Goal: Task Accomplishment & Management: Use online tool/utility

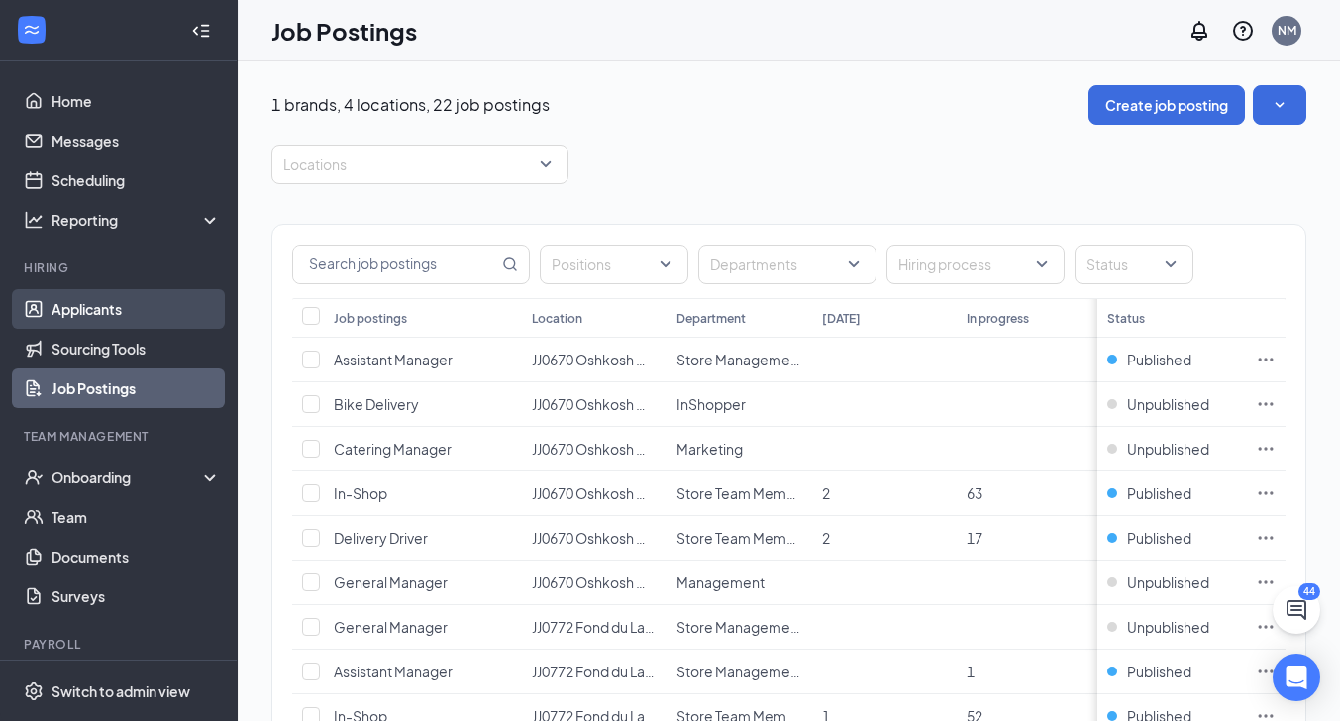
click at [56, 307] on link "Applicants" at bounding box center [135, 309] width 169 height 40
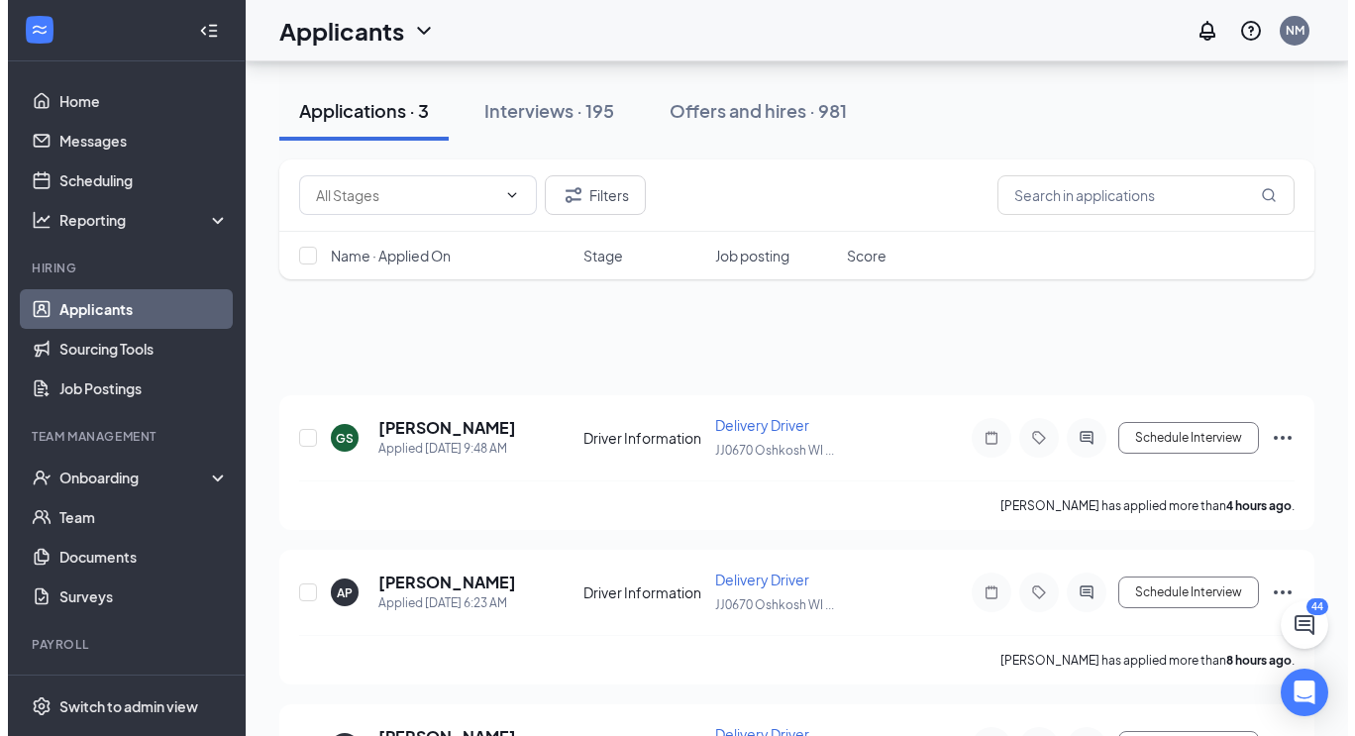
scroll to position [225, 0]
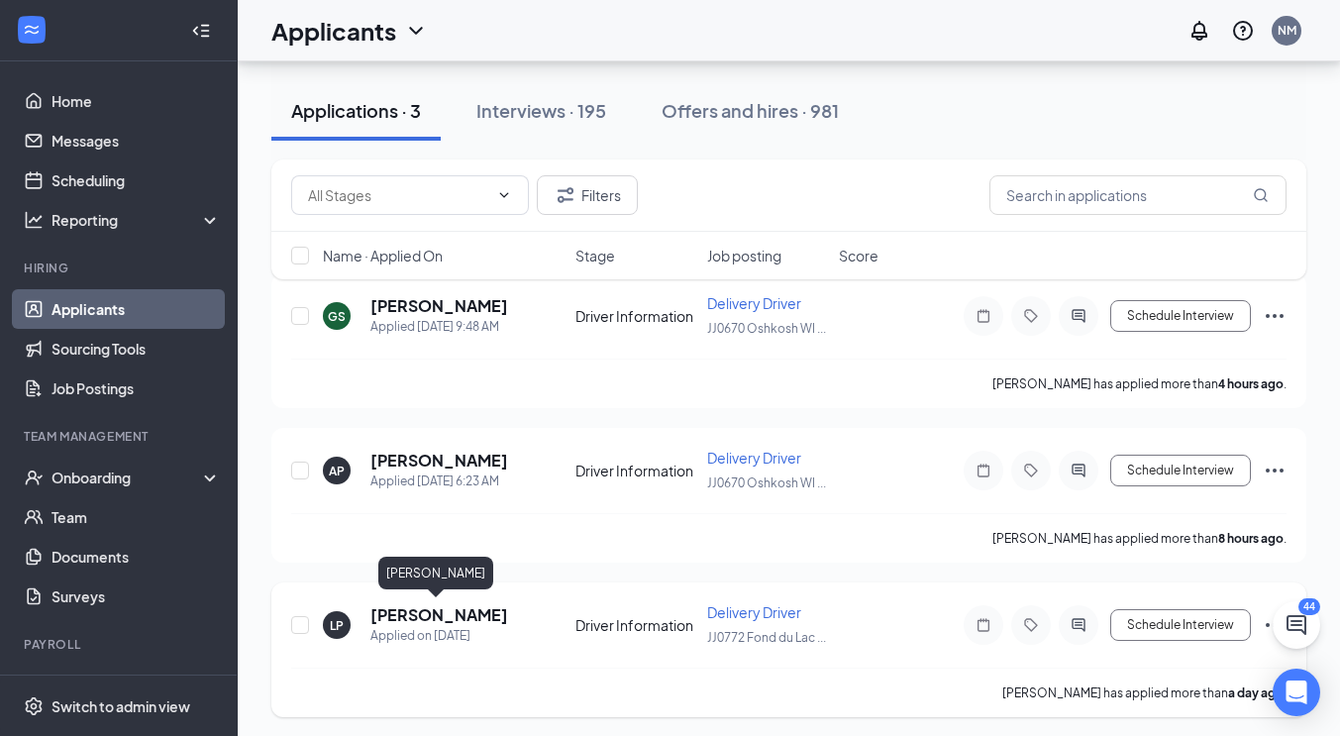
click at [415, 613] on h5 "[PERSON_NAME]" at bounding box center [439, 615] width 138 height 22
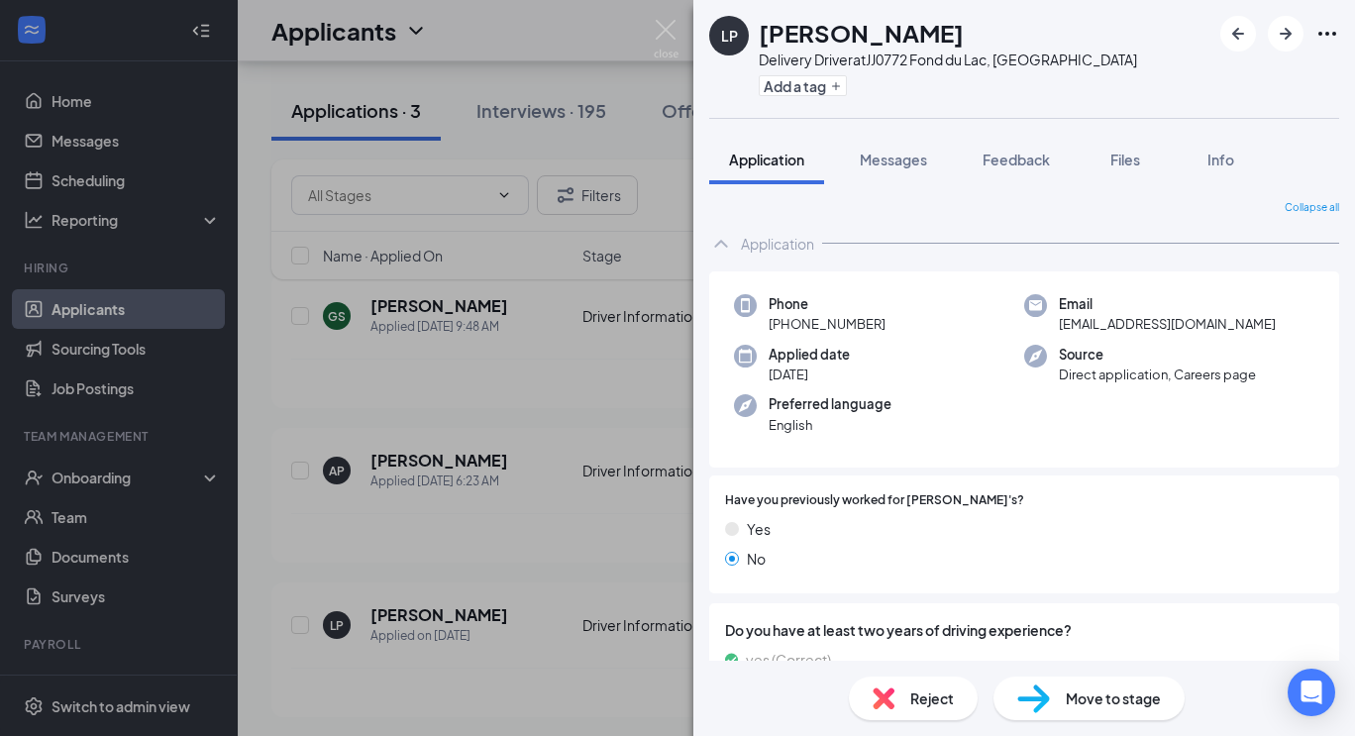
click at [1043, 689] on img at bounding box center [1033, 698] width 33 height 29
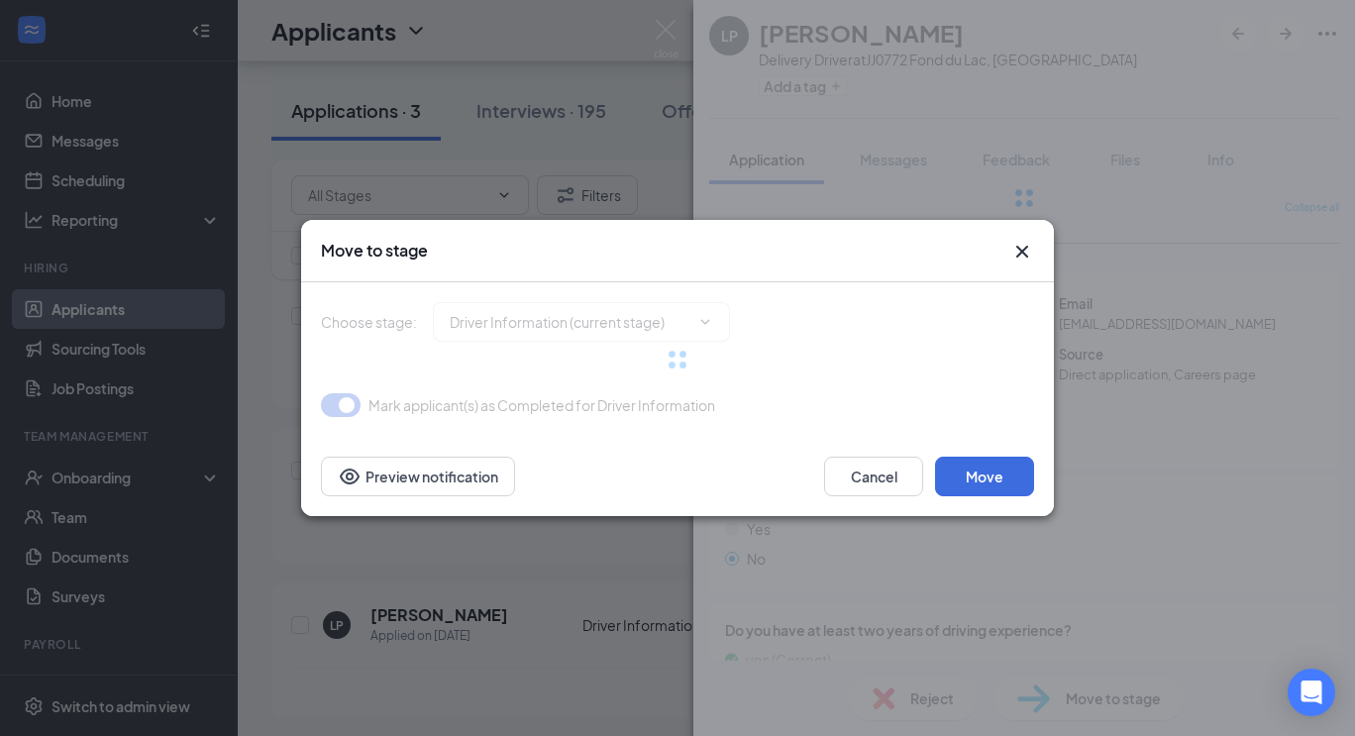
type input "Onsite Interview (next stage)"
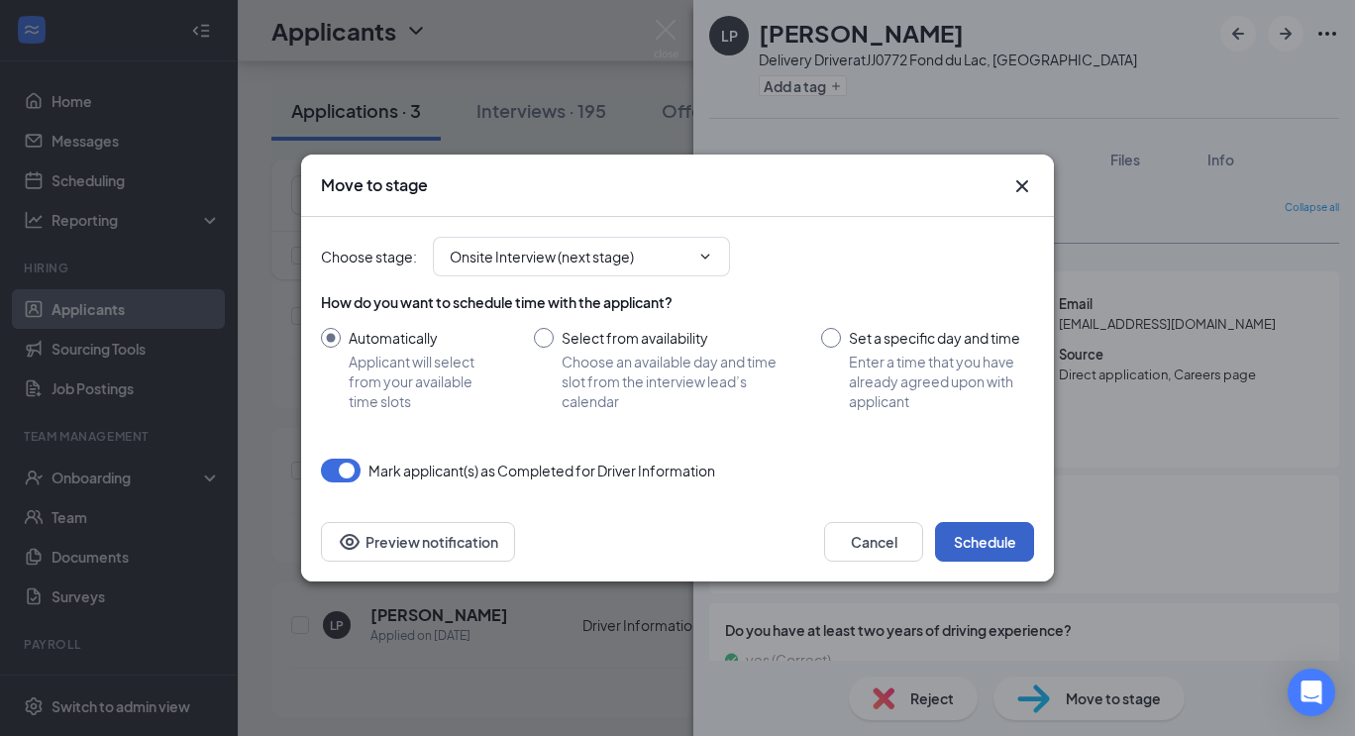
click at [967, 544] on button "Schedule" at bounding box center [984, 542] width 99 height 40
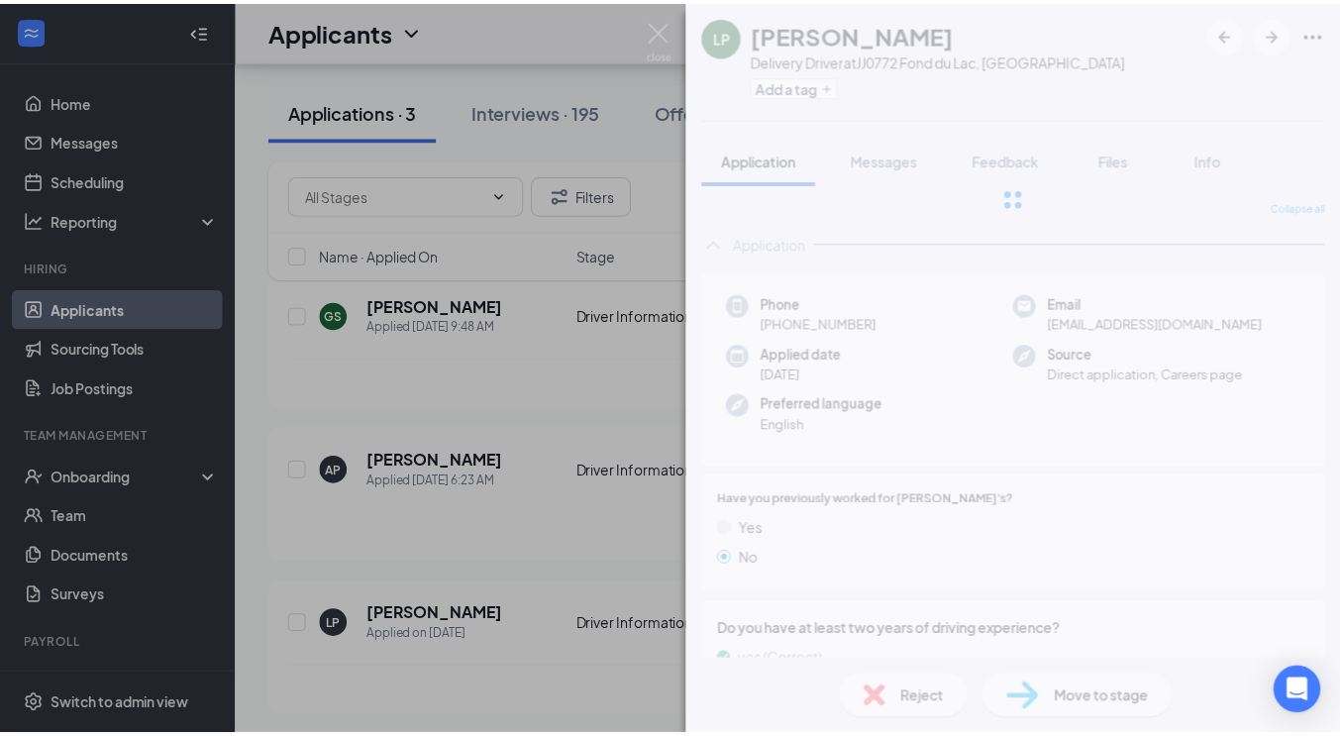
scroll to position [72, 0]
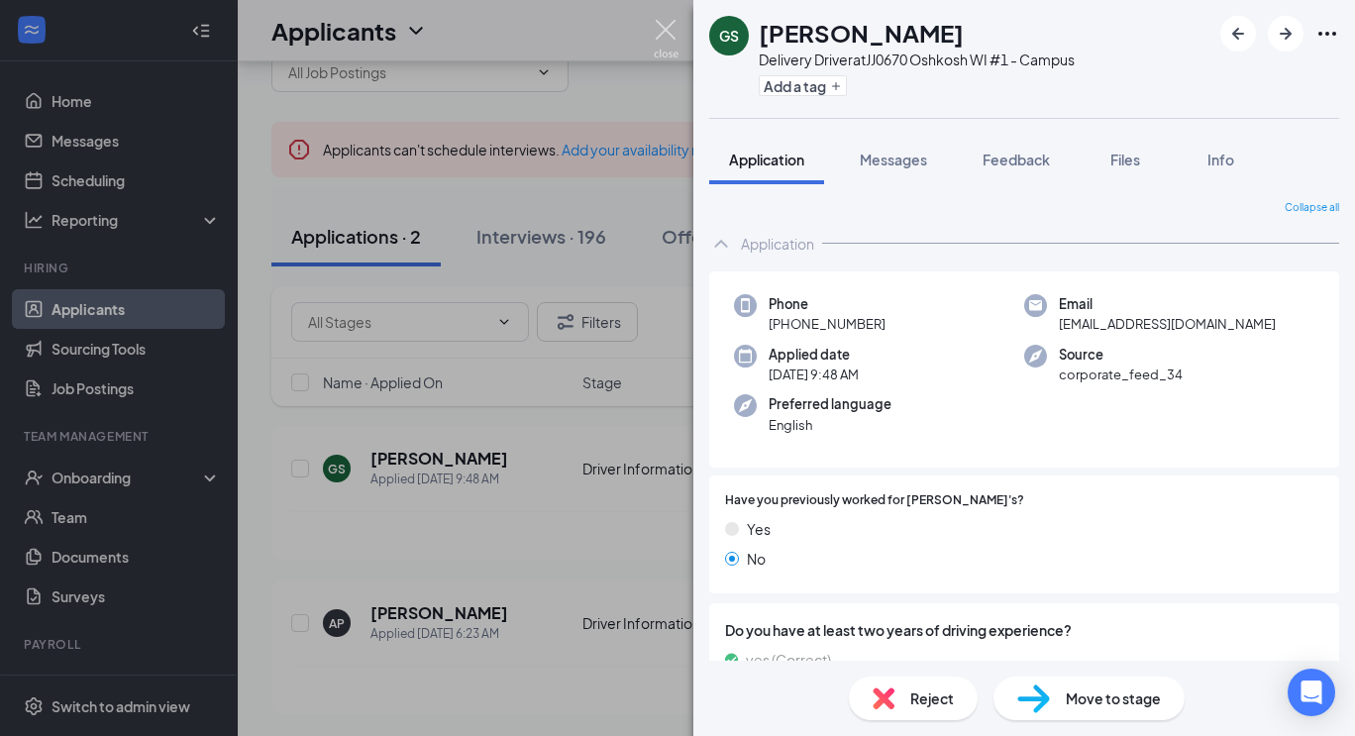
click at [663, 34] on img at bounding box center [666, 39] width 25 height 39
